Goal: Task Accomplishment & Management: Manage account settings

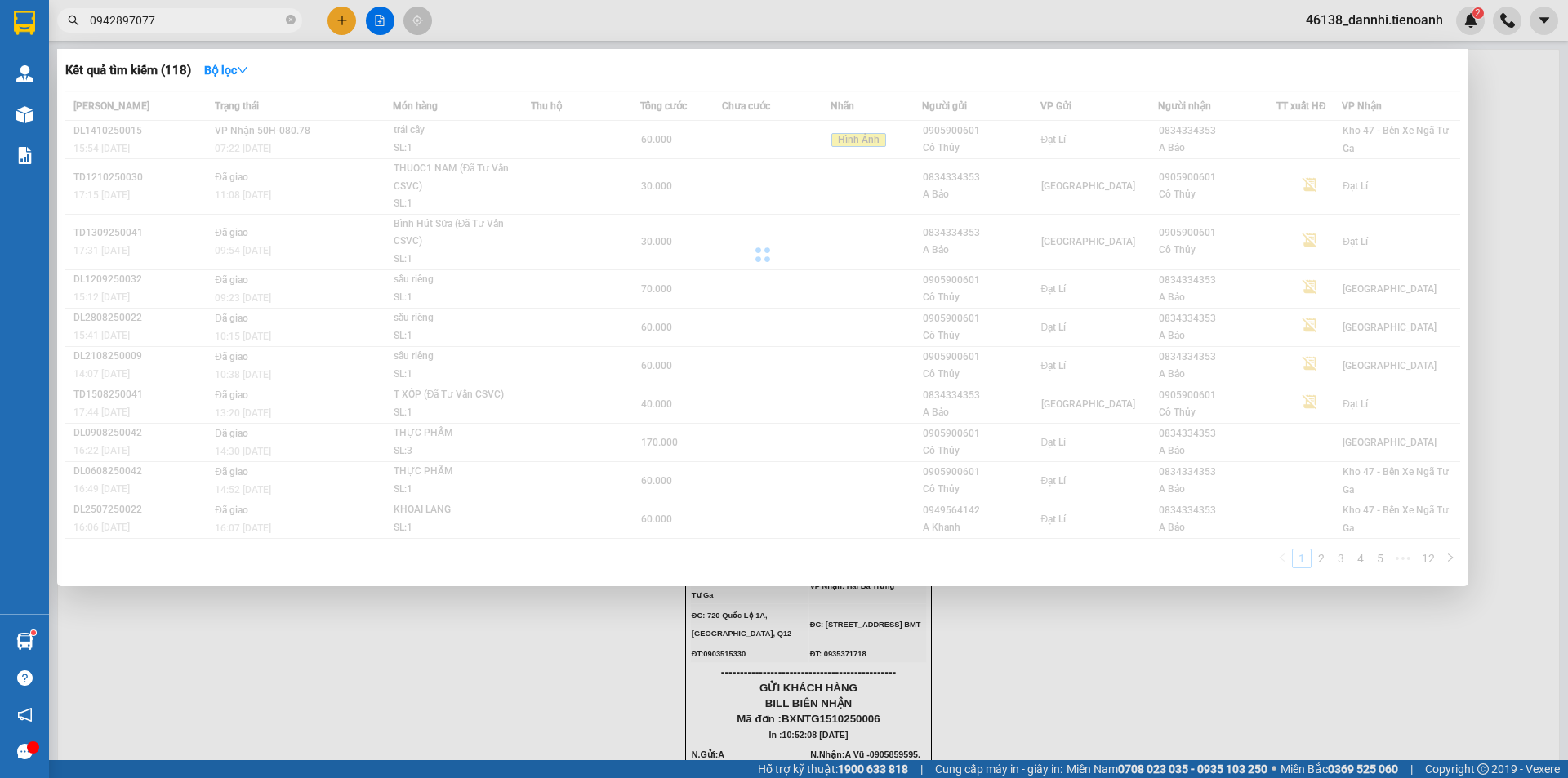
type input "0942897077"
click at [510, 10] on div at bounding box center [784, 389] width 1568 height 778
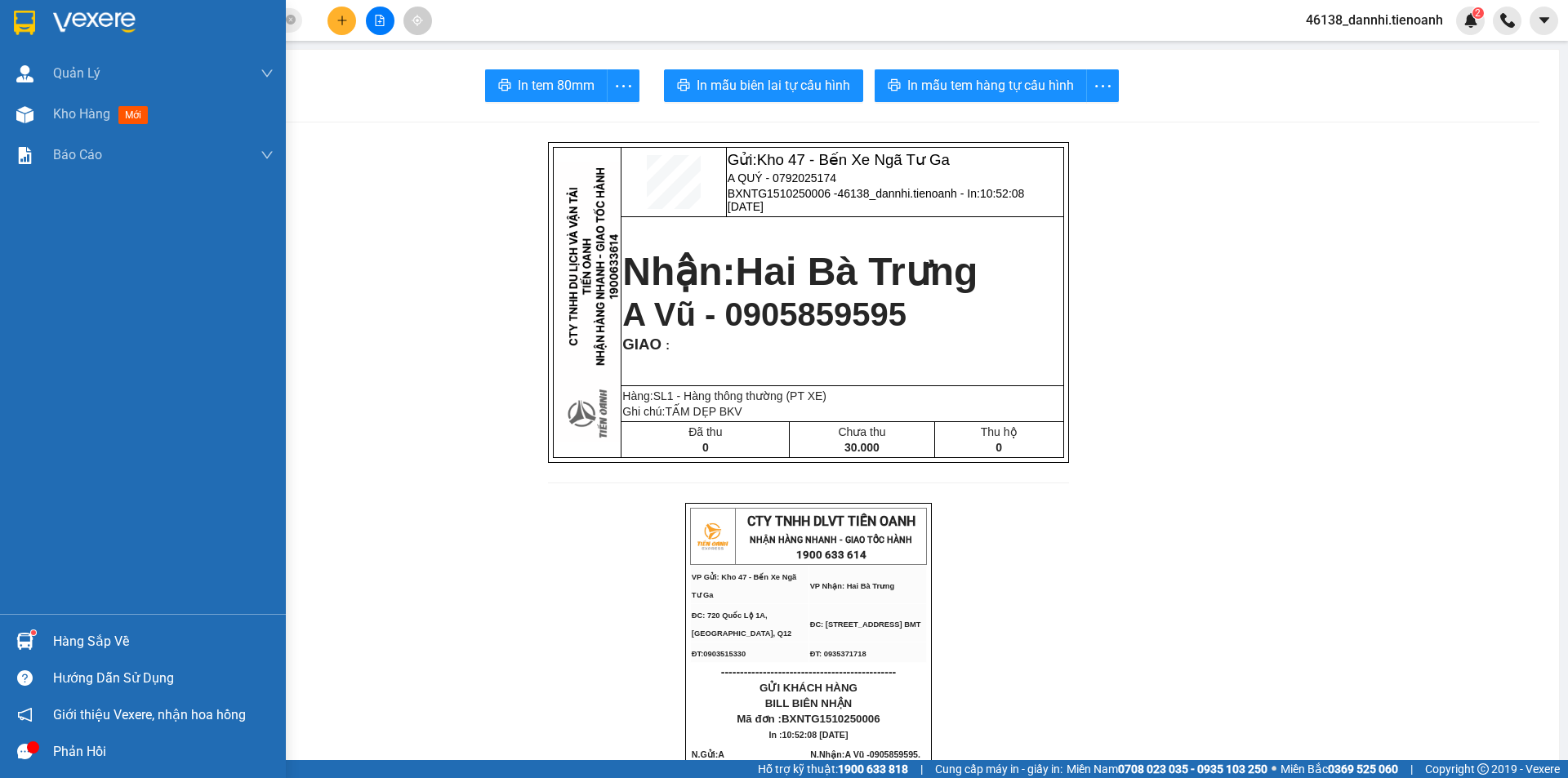
click at [6, 33] on div at bounding box center [142, 27] width 286 height 53
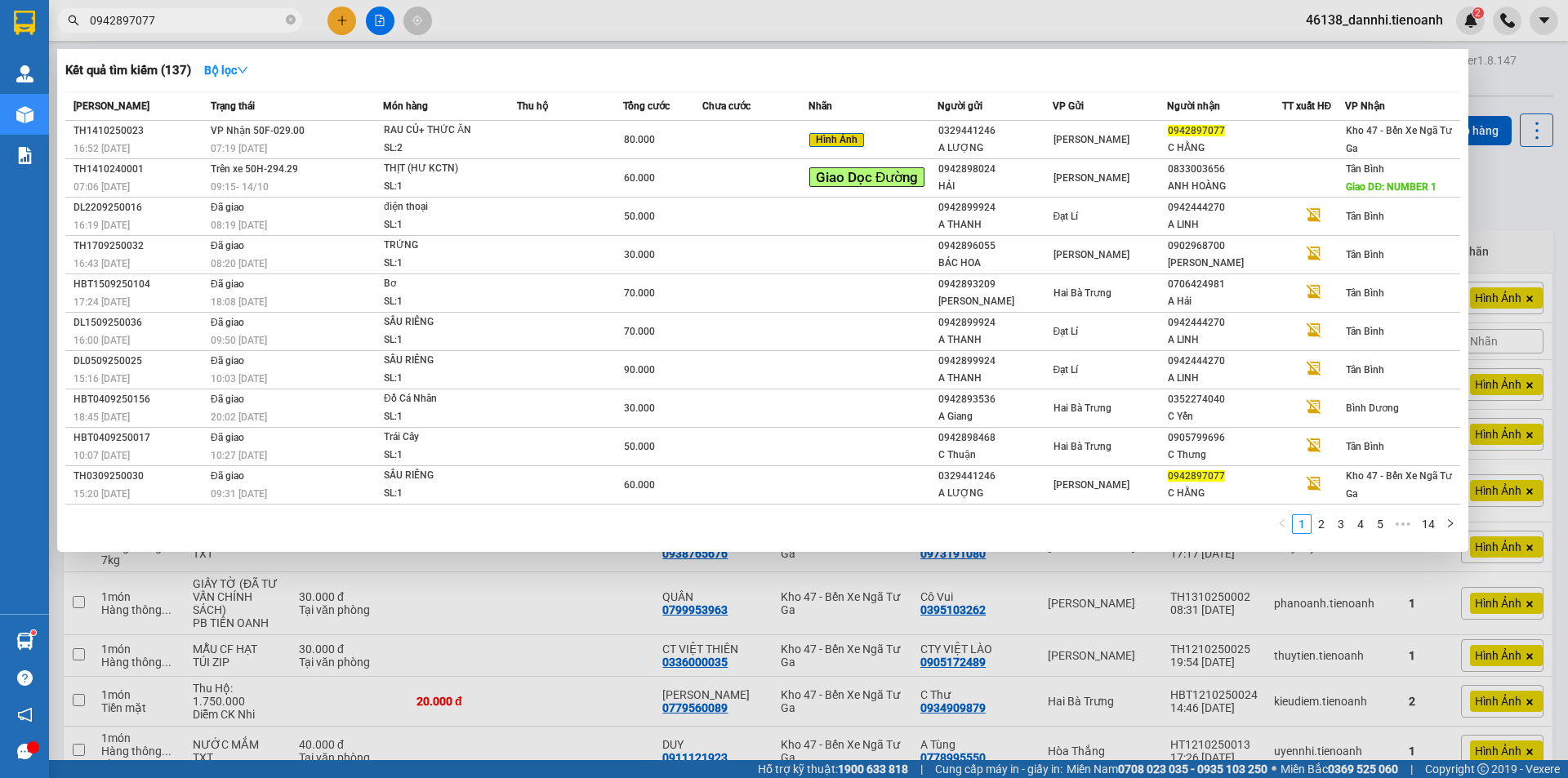
click at [211, 12] on input "0942897077" at bounding box center [186, 21] width 193 height 18
click at [366, 130] on td "VP Nhận 50F-029.00 07:19 [DATE]" at bounding box center [295, 139] width 176 height 39
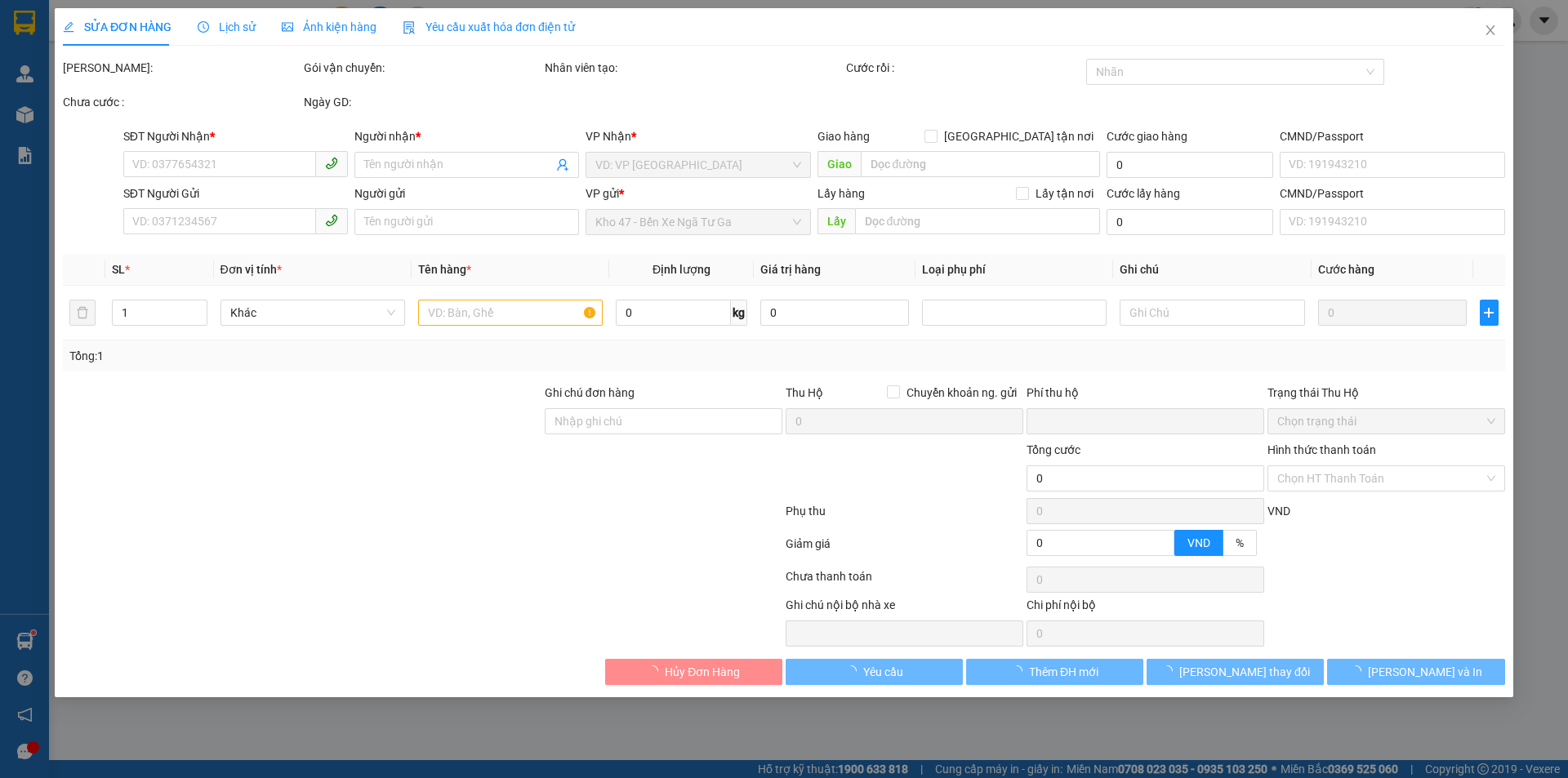
type input "0942897077"
type input "C HẰNG"
type input "0329441246"
type input "A LƯỢNG"
type input "0"
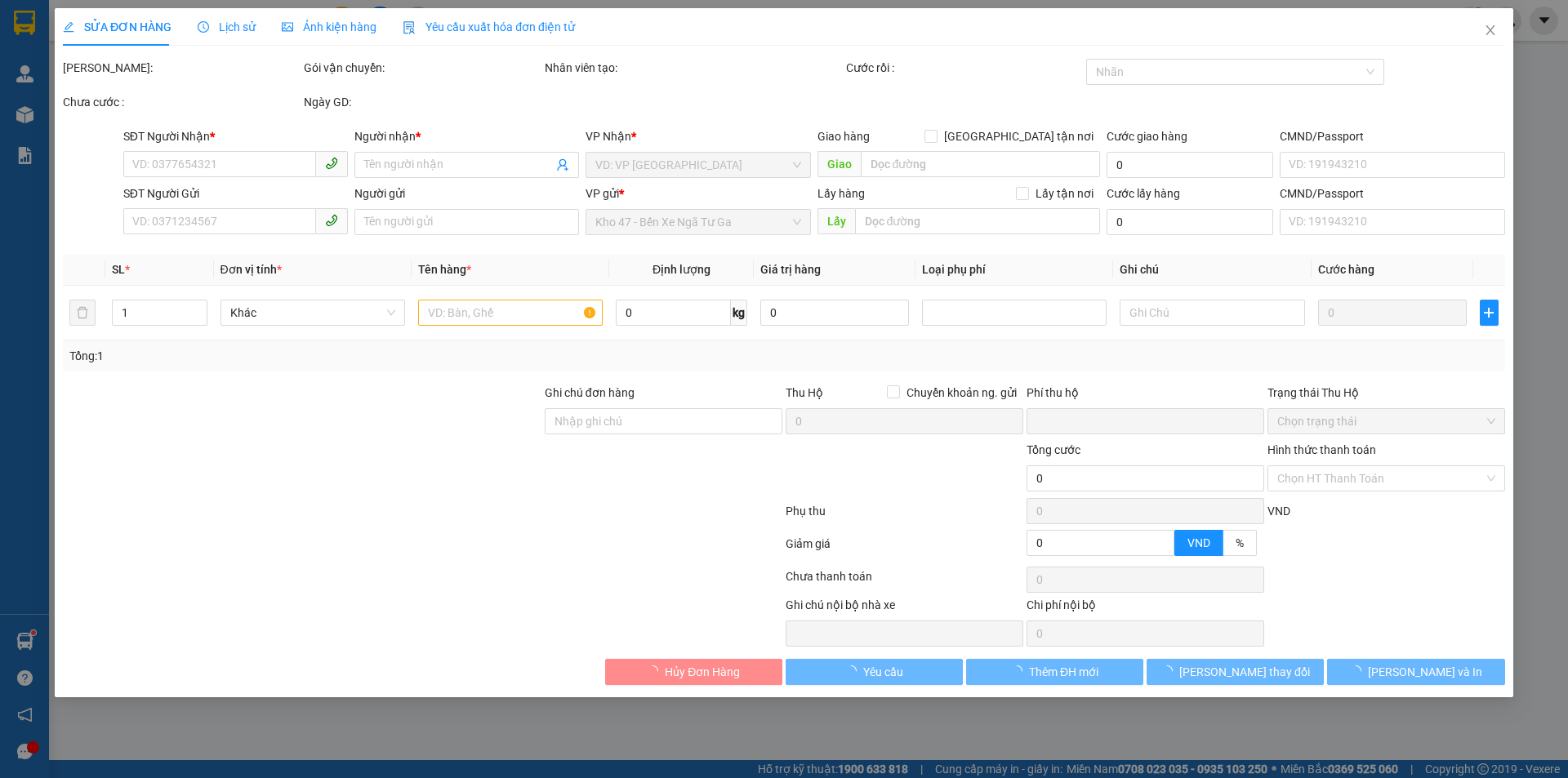
type input "80.000"
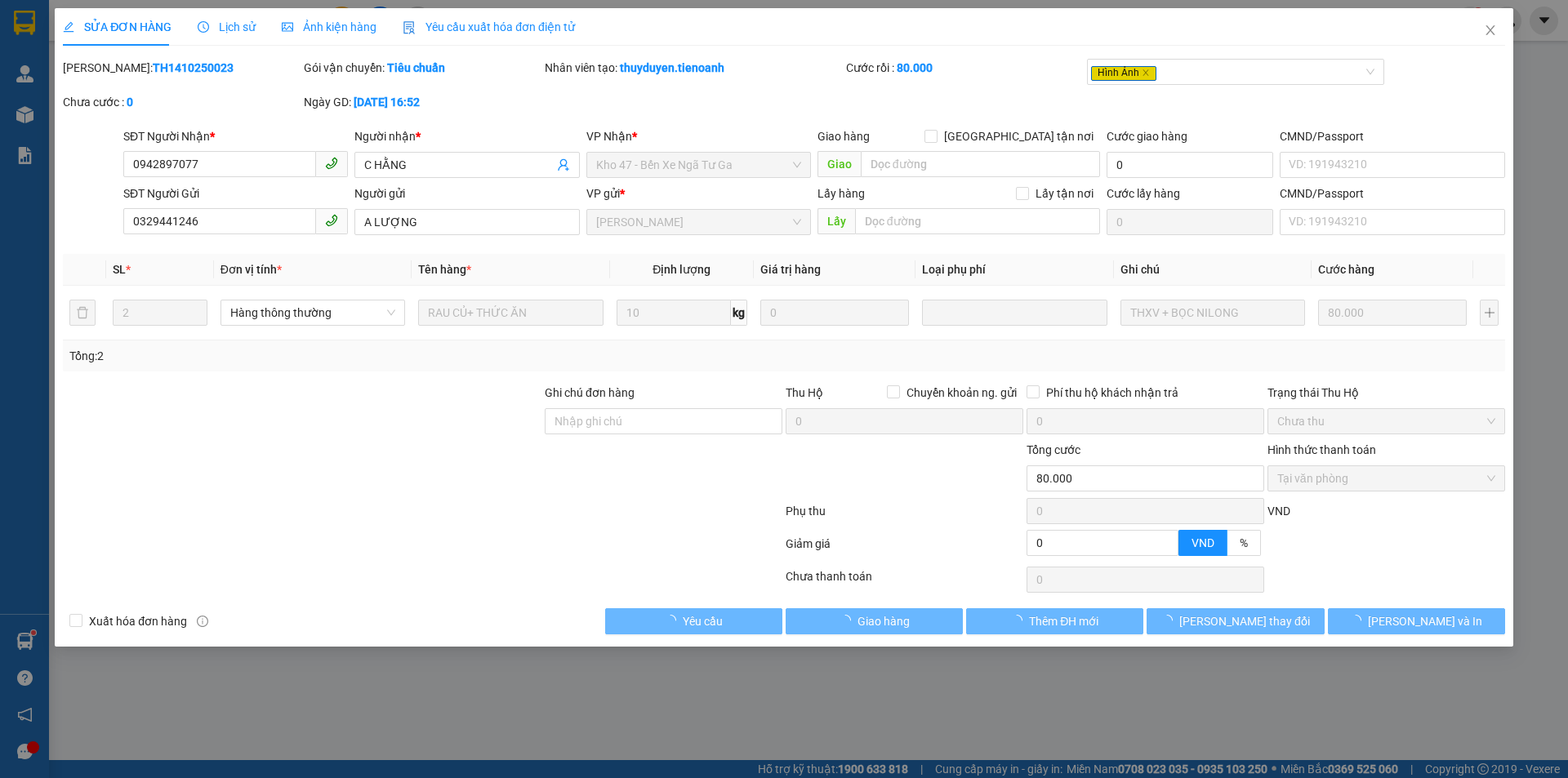
click at [326, 26] on span "Ảnh kiện hàng" at bounding box center [329, 27] width 95 height 13
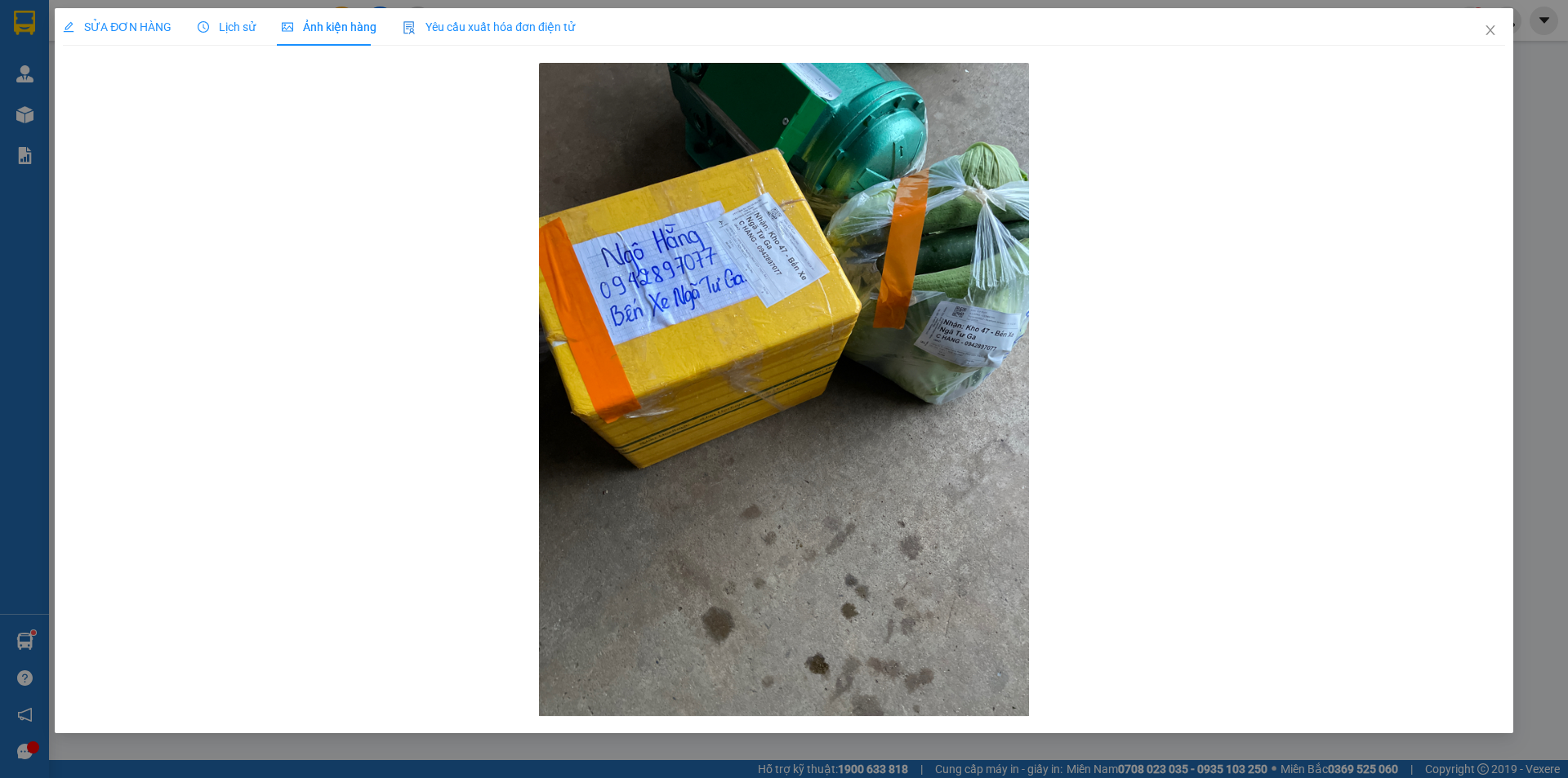
click at [218, 27] on span "Lịch sử" at bounding box center [226, 27] width 58 height 13
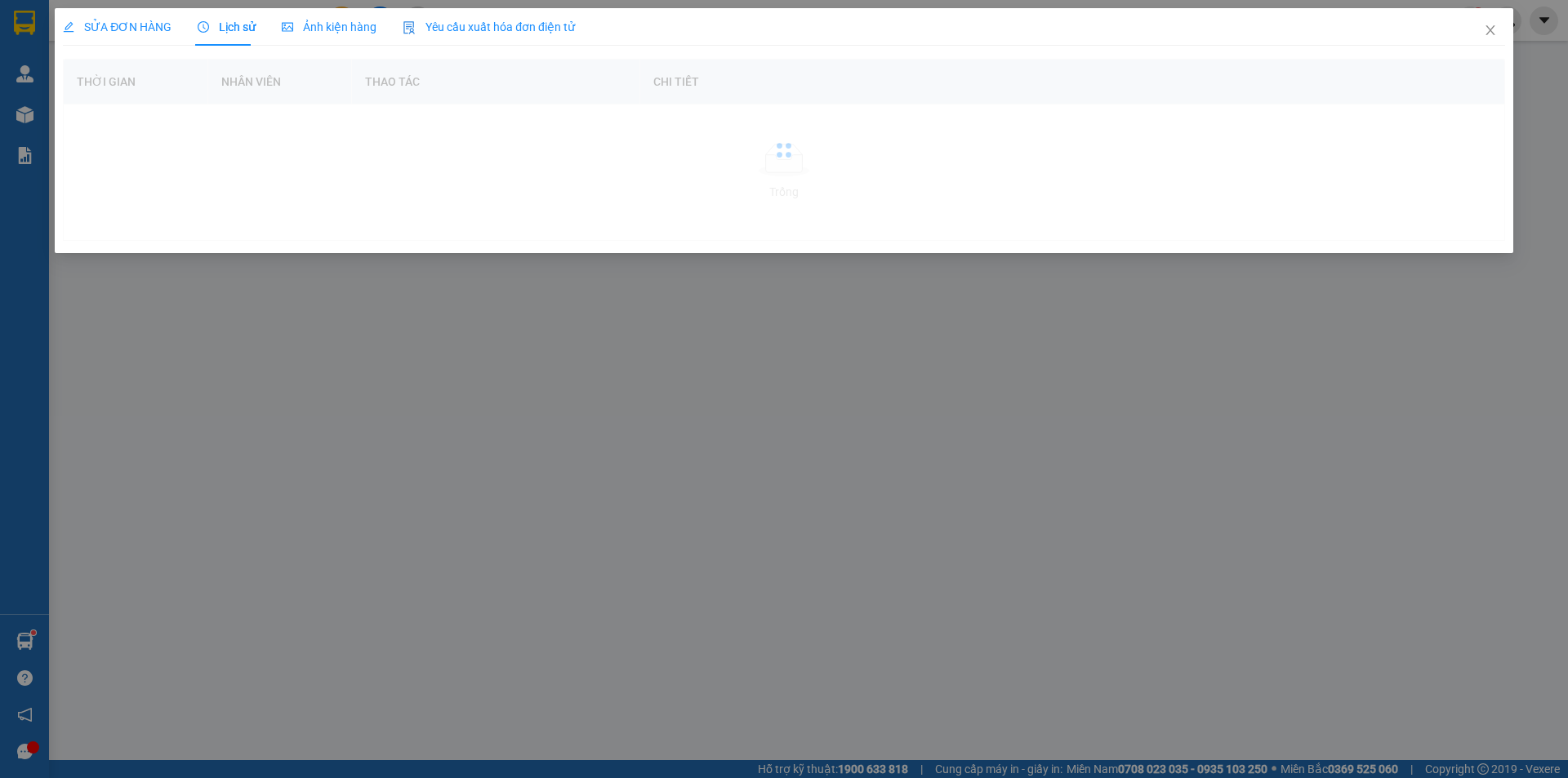
click at [138, 31] on span "SỬA ĐƠN HÀNG" at bounding box center [118, 27] width 109 height 13
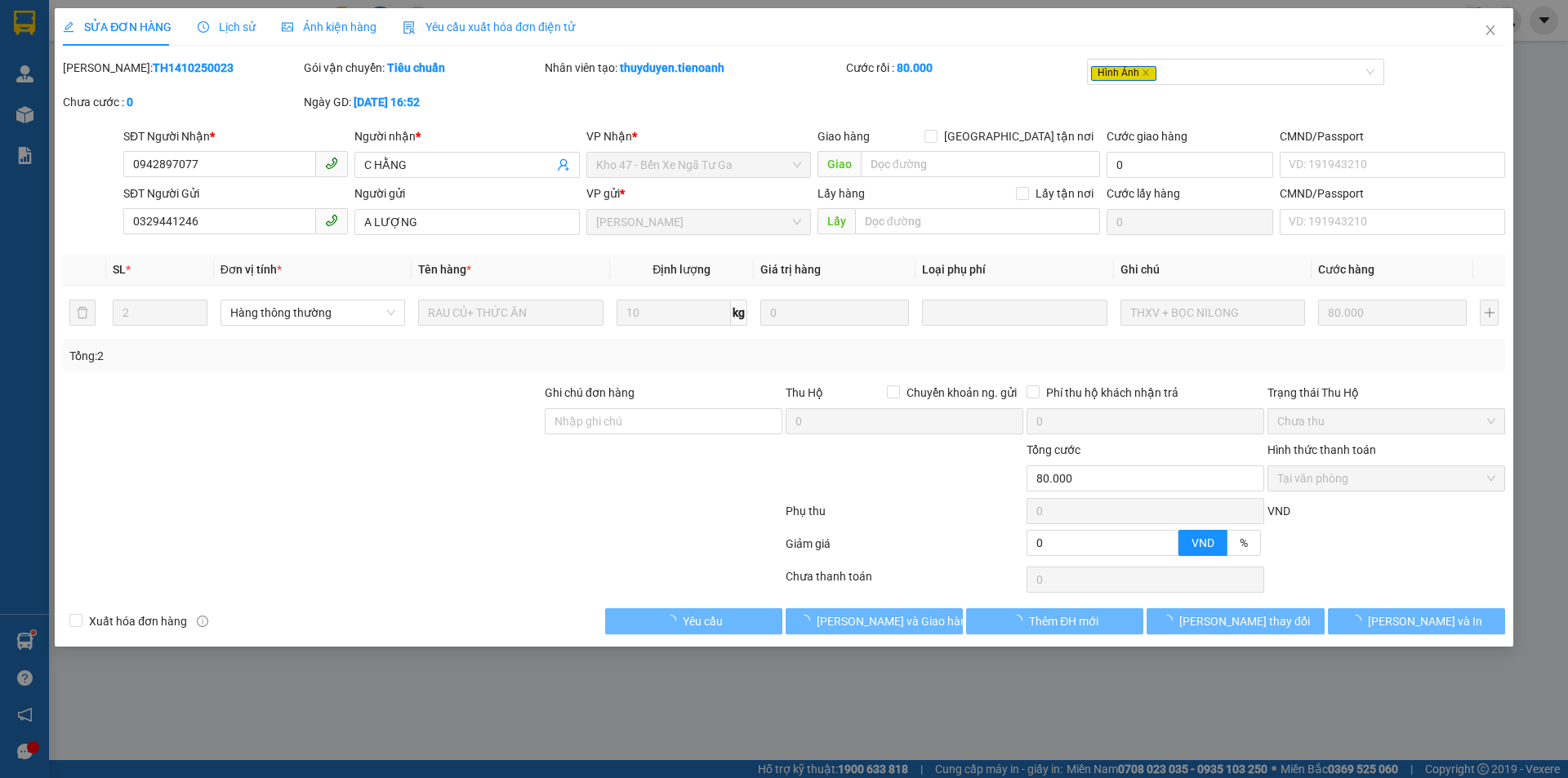
click at [332, 22] on span "Ảnh kiện hàng" at bounding box center [329, 27] width 95 height 13
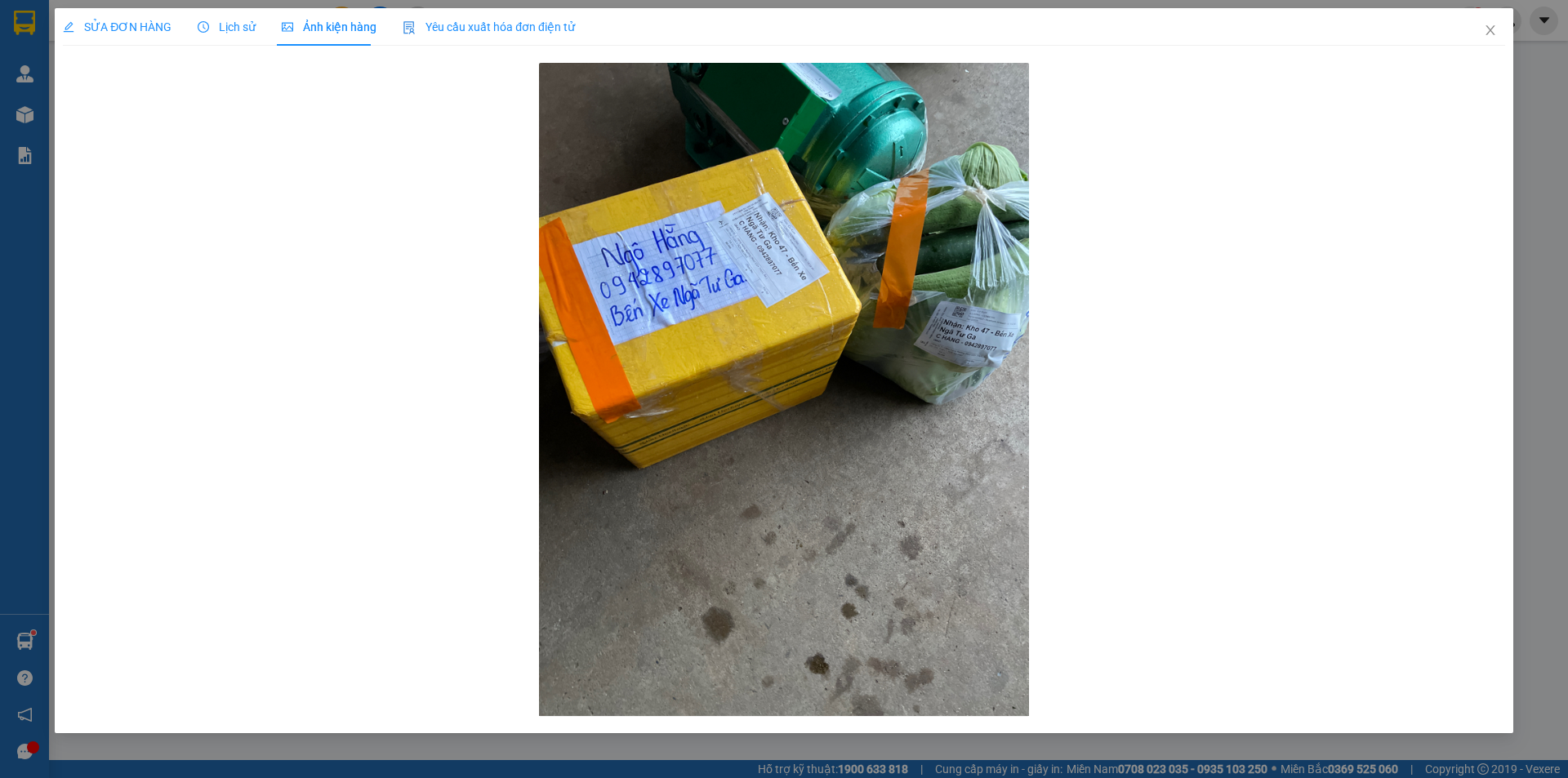
click at [125, 30] on span "SỬA ĐƠN HÀNG" at bounding box center [118, 27] width 109 height 13
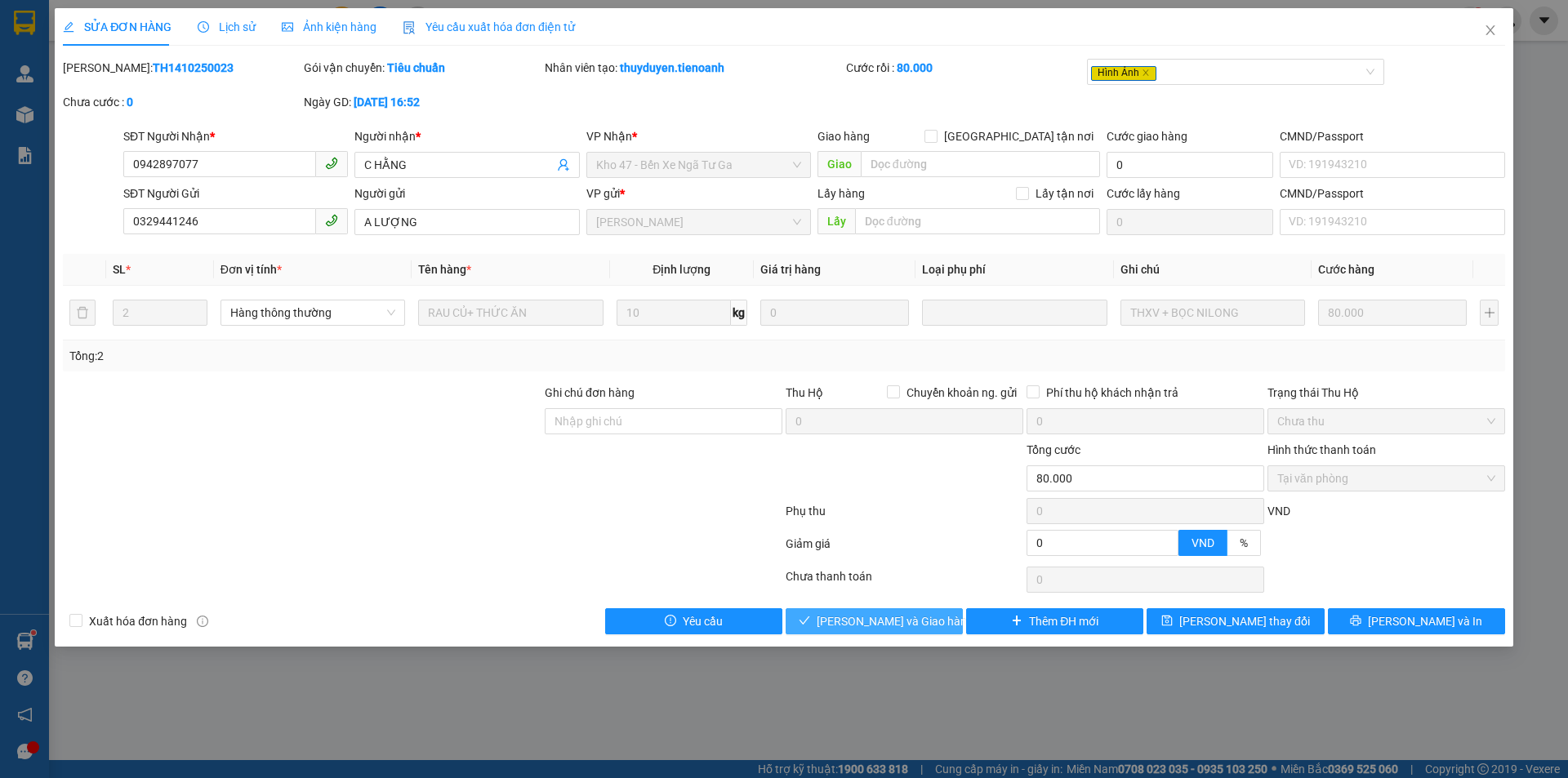
click at [900, 626] on span "[PERSON_NAME] và Giao hàng" at bounding box center [895, 622] width 157 height 18
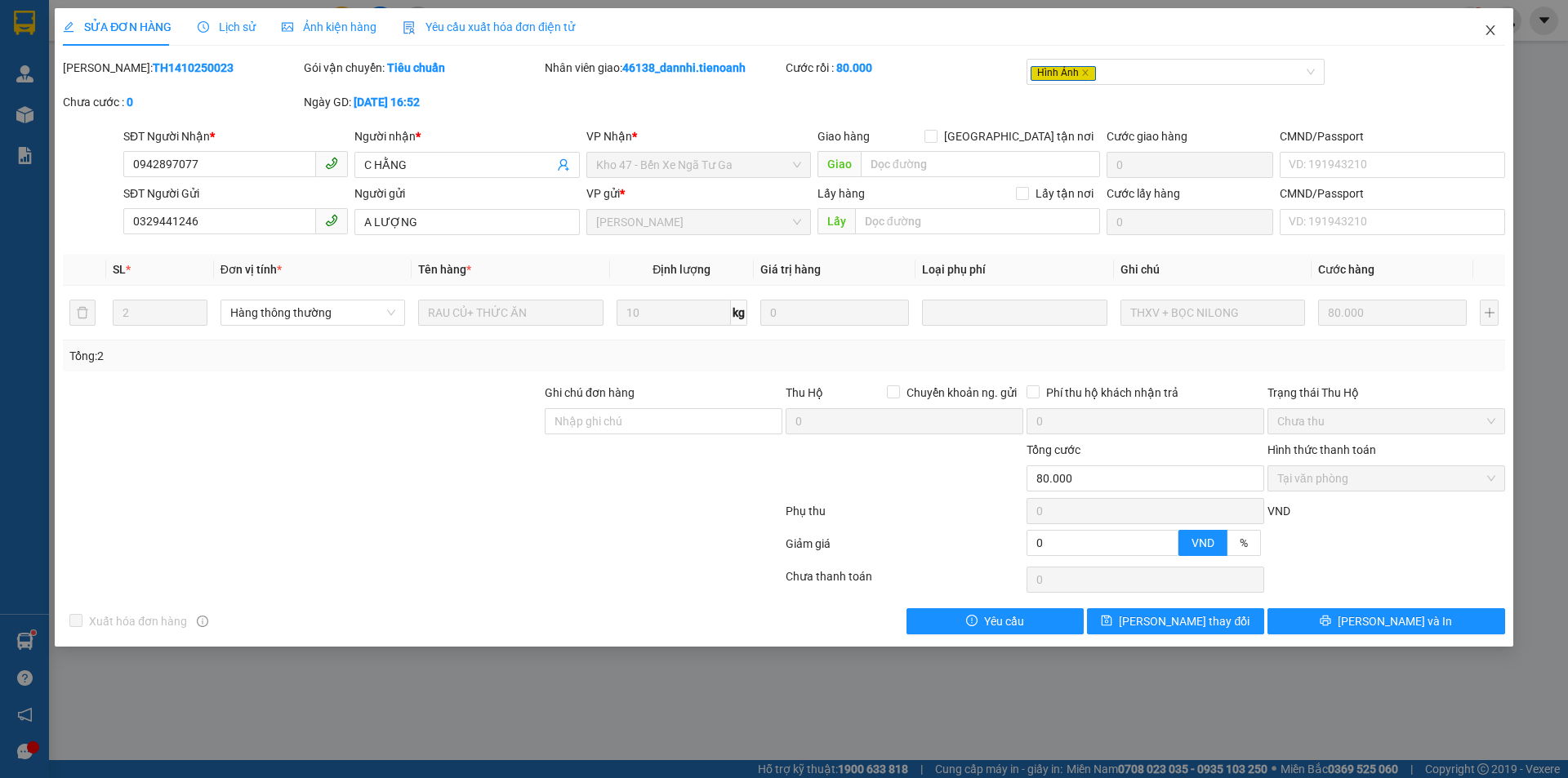
click at [1496, 37] on icon "close" at bounding box center [1490, 30] width 13 height 13
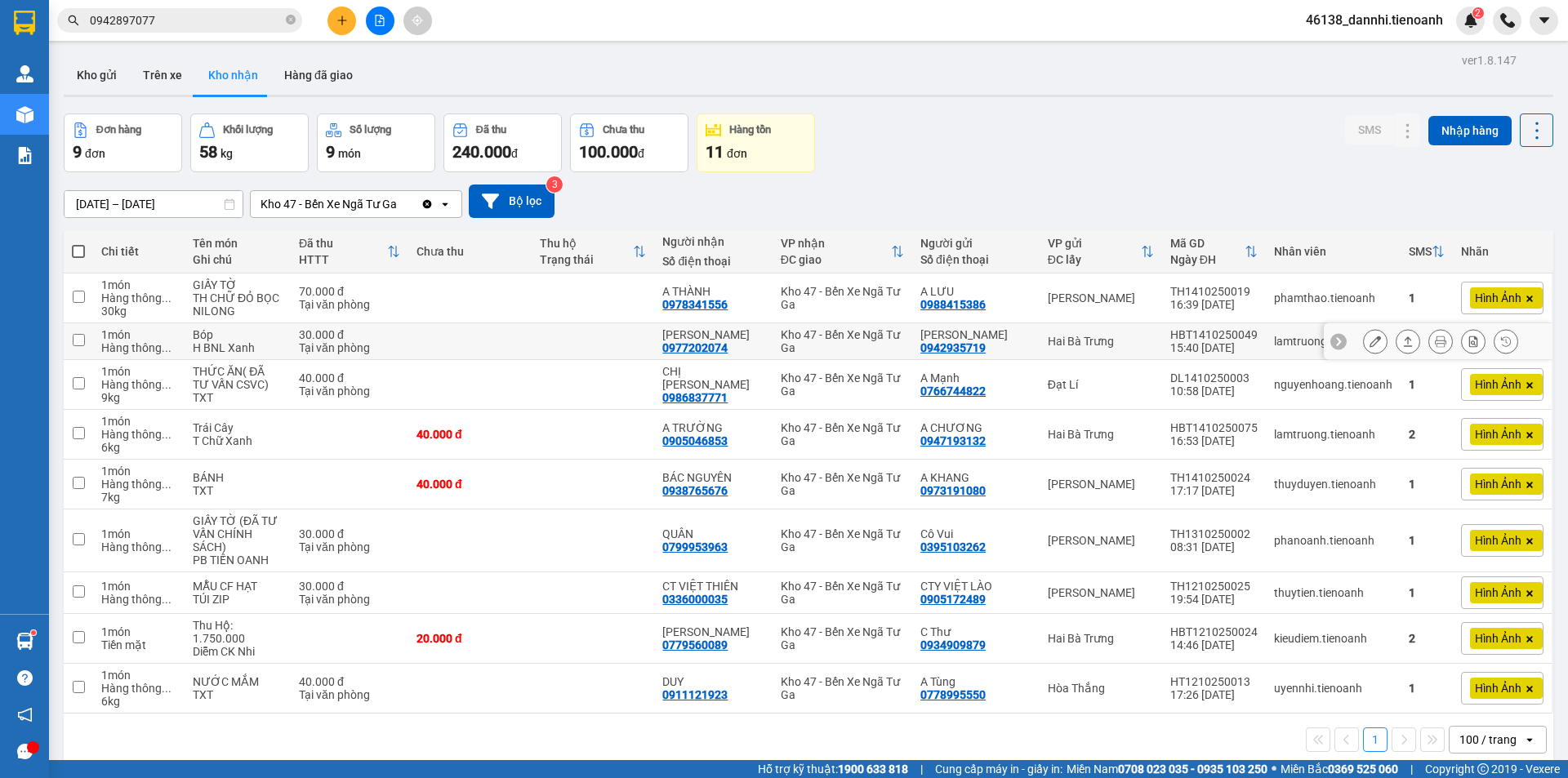
scroll to position [75, 0]
